Goal: Task Accomplishment & Management: Complete application form

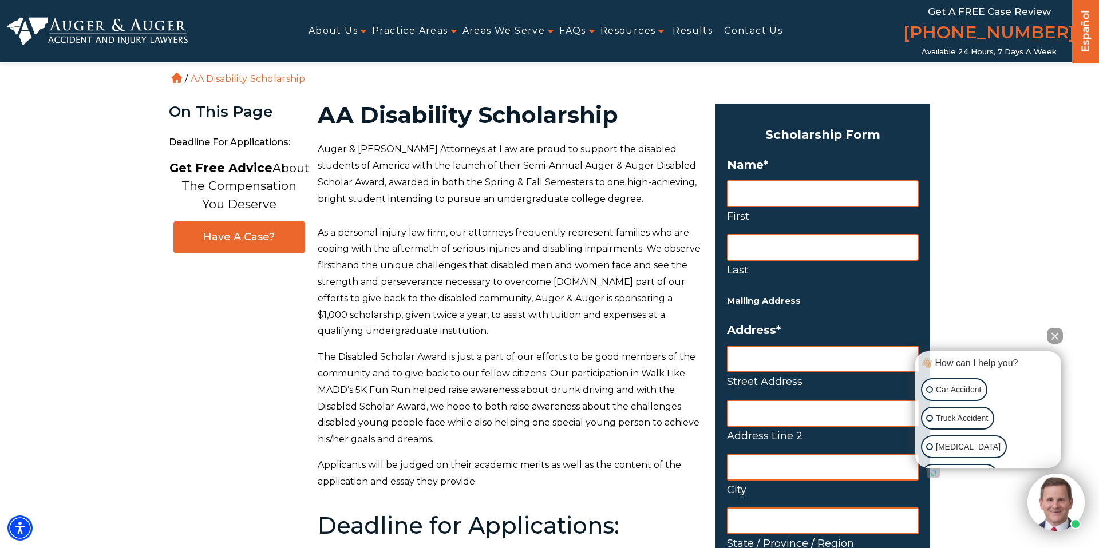
click at [776, 193] on input "First" at bounding box center [823, 193] width 192 height 27
type input "Ava"
type input "Cook"
type input "[STREET_ADDRESS][PERSON_NAME]"
type input "[GEOGRAPHIC_DATA]"
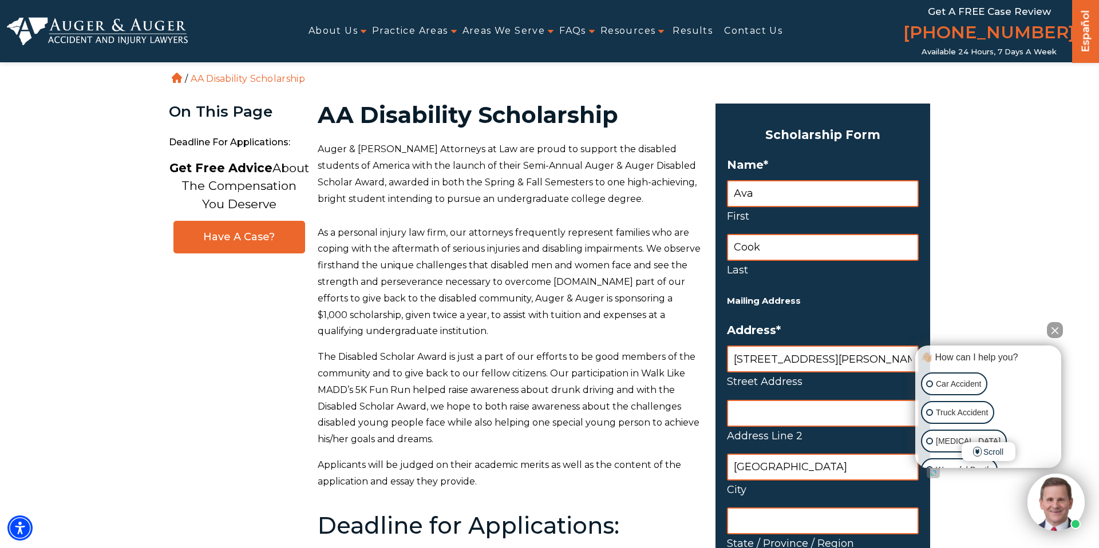
type input "KY"
type input "40204"
select select "[GEOGRAPHIC_DATA]"
type input "[EMAIL_ADDRESS][DOMAIN_NAME]"
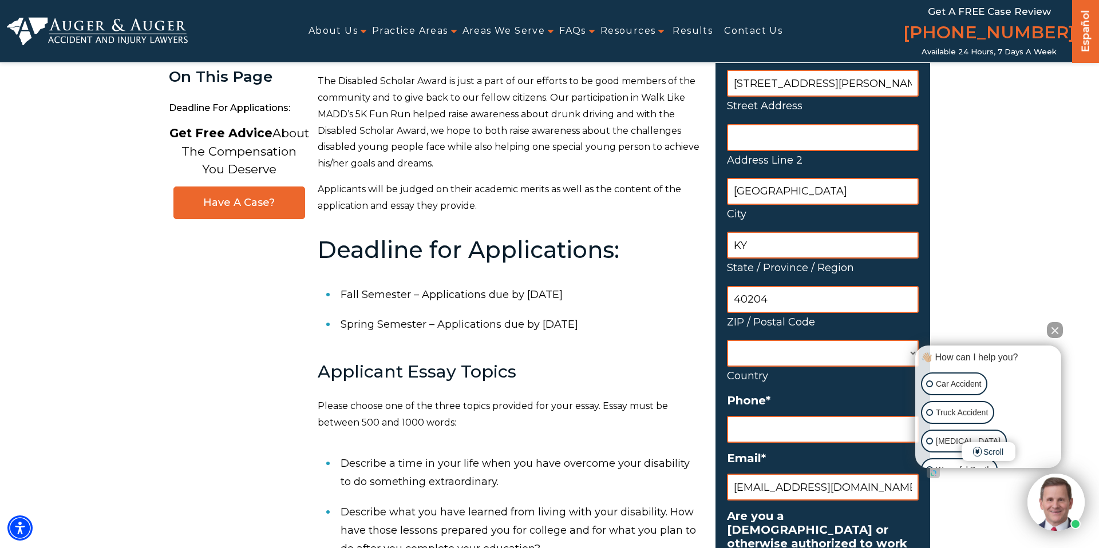
scroll to position [189, 0]
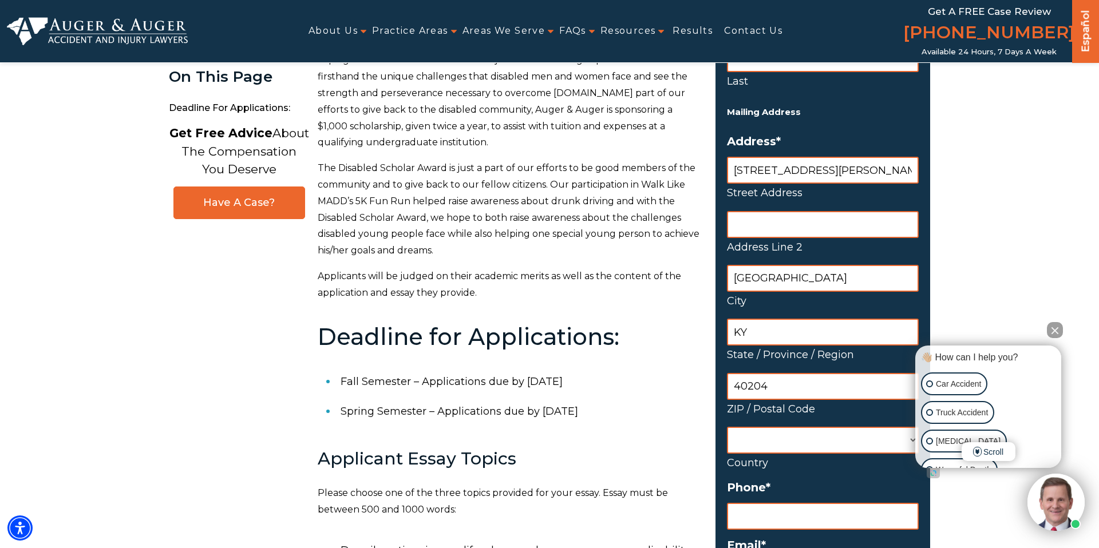
click at [740, 169] on input "[STREET_ADDRESS][PERSON_NAME]" at bounding box center [823, 170] width 192 height 27
type input "[STREET_ADDRESS][PERSON_NAME]"
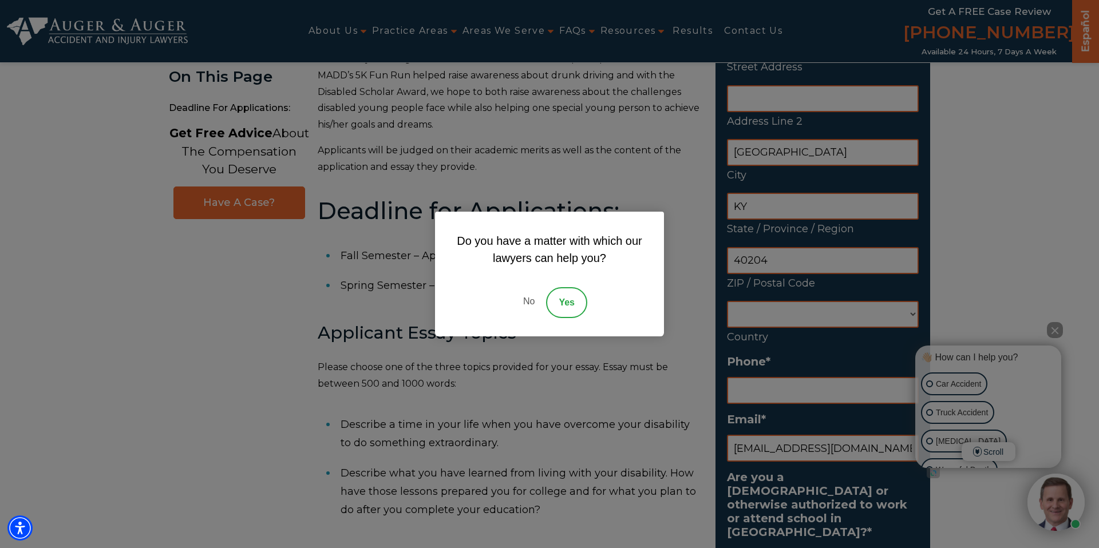
scroll to position [334, 0]
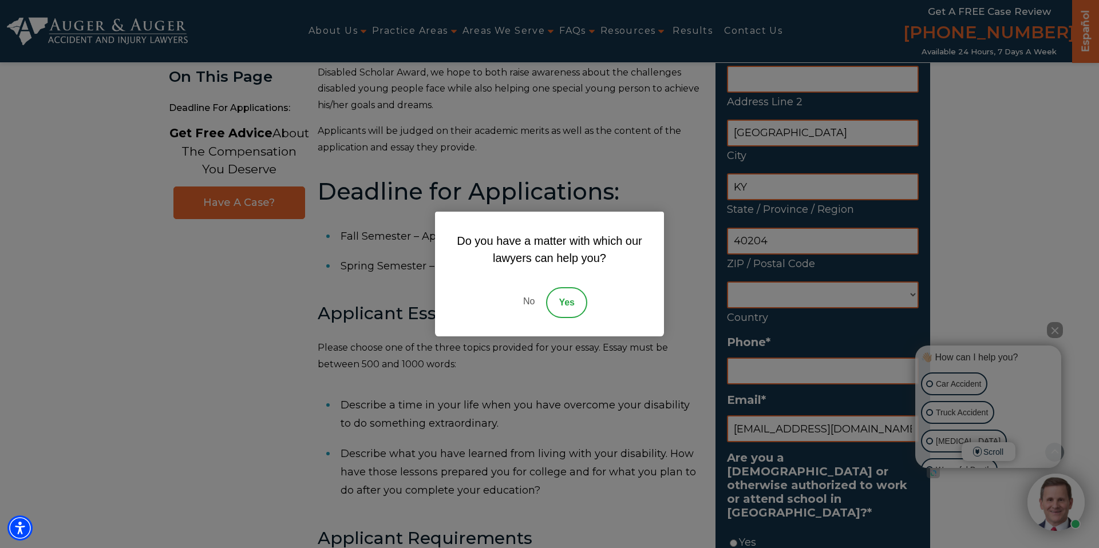
click at [531, 307] on link "No" at bounding box center [529, 302] width 34 height 31
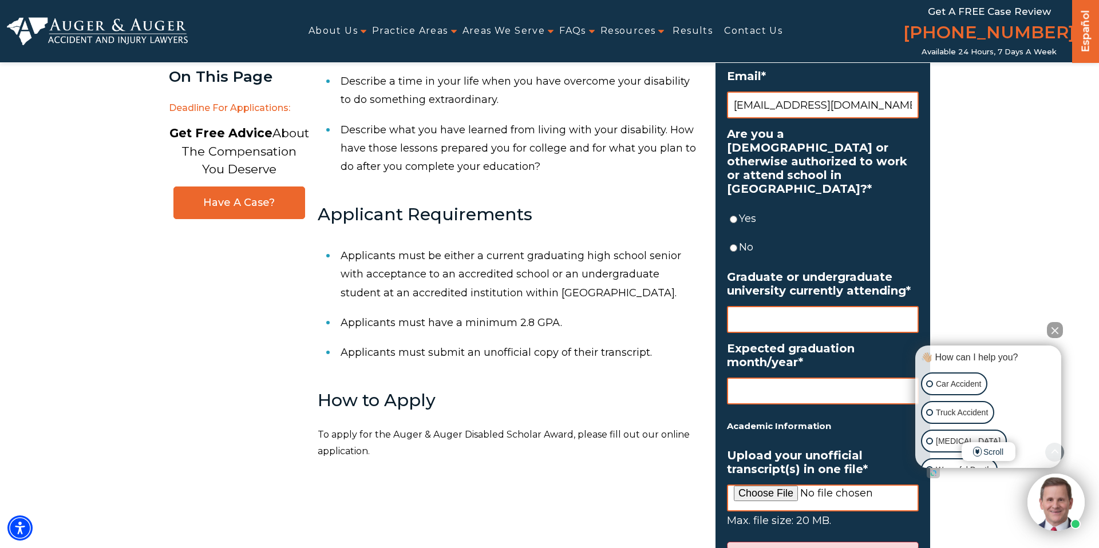
scroll to position [658, 0]
click at [784, 219] on li "Yes" at bounding box center [823, 219] width 192 height 29
click at [755, 214] on label "Yes" at bounding box center [829, 219] width 180 height 18
click at [737, 214] on input "Yes" at bounding box center [733, 220] width 7 height 27
radio input "true"
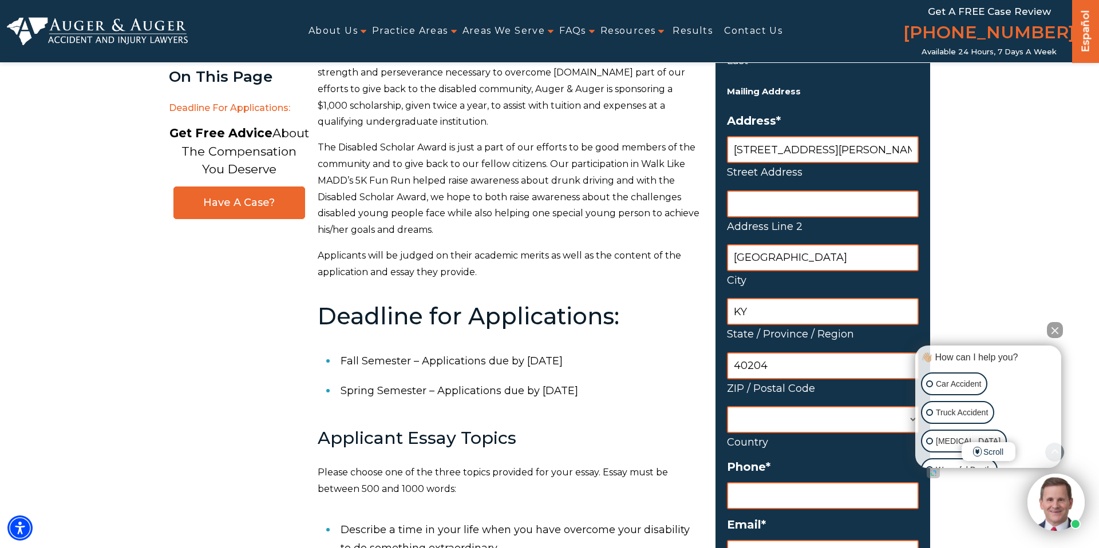
scroll to position [46, 0]
